Goal: Check status: Check status

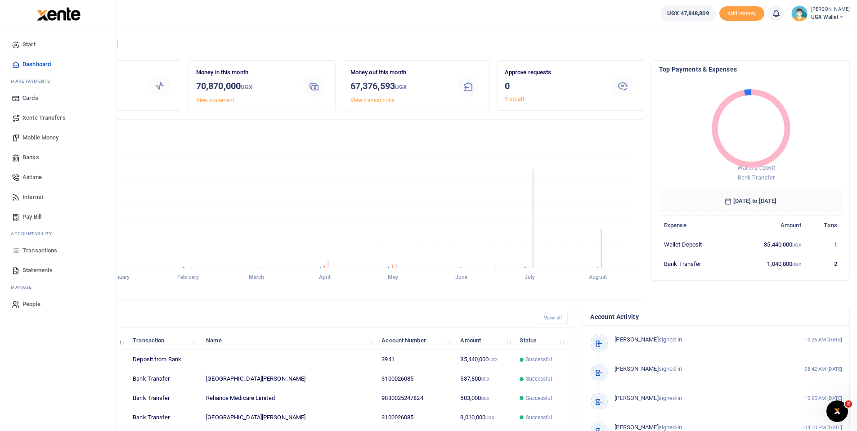
click at [38, 247] on span "Transactions" at bounding box center [39, 250] width 35 height 9
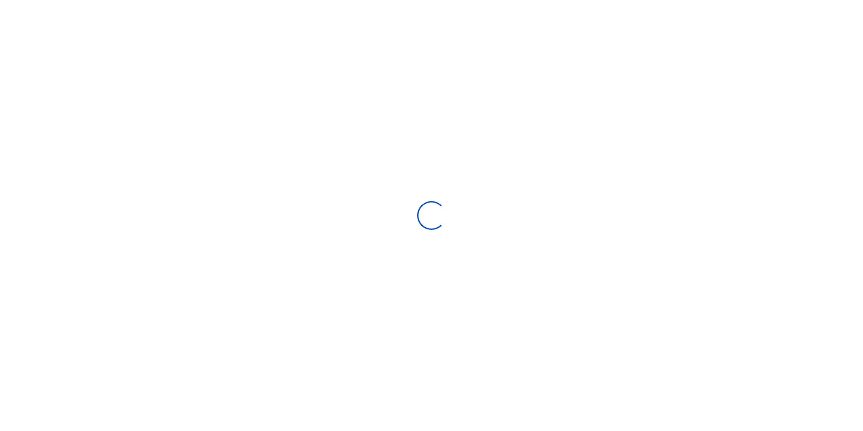
select select
type input "[DATE] - [DATE]"
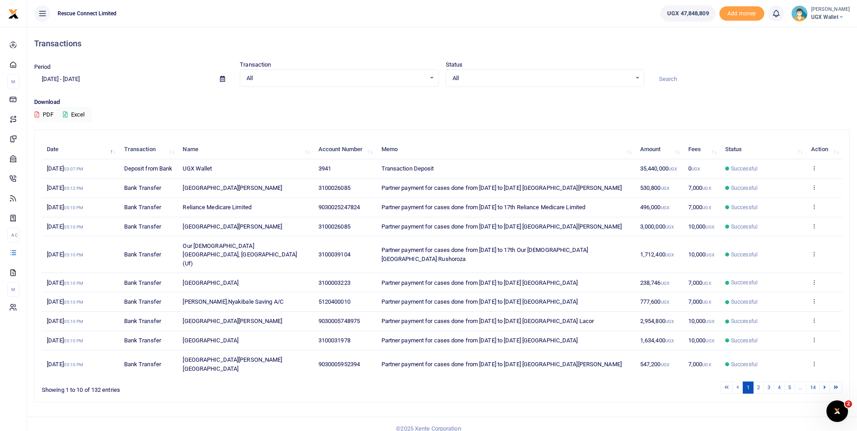
click at [817, 198] on td "View details Send again" at bounding box center [824, 187] width 36 height 19
click at [816, 190] on icon at bounding box center [814, 187] width 6 height 6
click at [793, 219] on link "View details" at bounding box center [780, 220] width 71 height 13
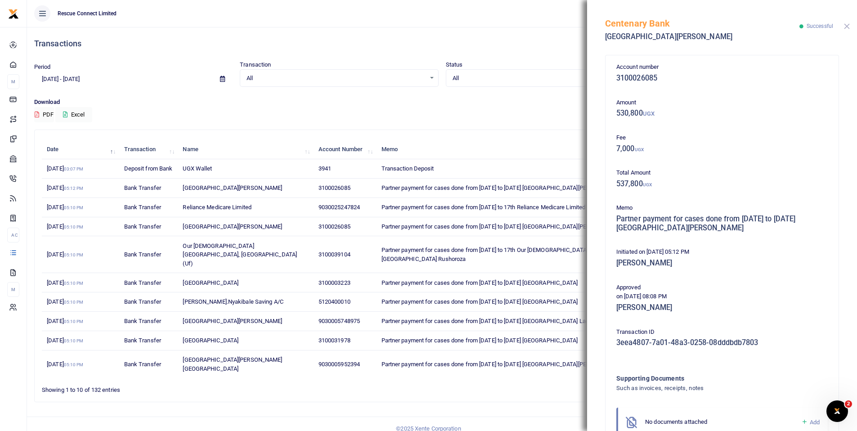
click at [848, 26] on button "Close" at bounding box center [846, 26] width 6 height 6
